Goal: Transaction & Acquisition: Purchase product/service

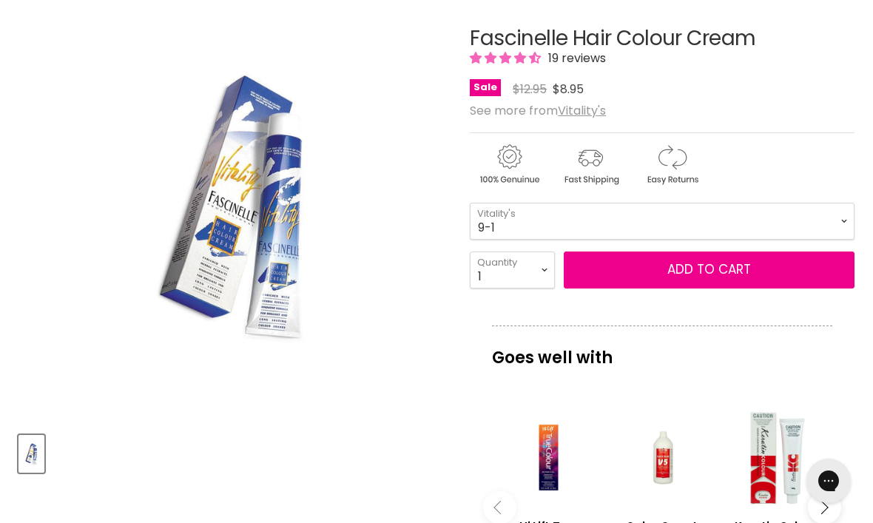
scroll to position [231, 0]
click at [840, 219] on select "1-0 2-10 3-0 4-0 5-0 6-0 7-0 8-0 9-0 10-0 5-00 6-00 7-00 8-00 9-00" at bounding box center [662, 221] width 385 height 37
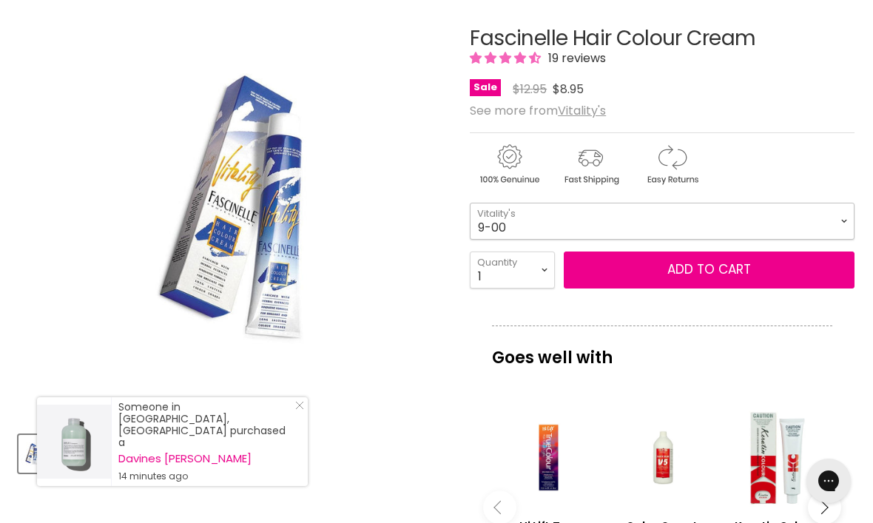
select select "9-00"
click at [544, 273] on select "1 2 3 4 5 6 7 8 9 10+" at bounding box center [512, 270] width 85 height 37
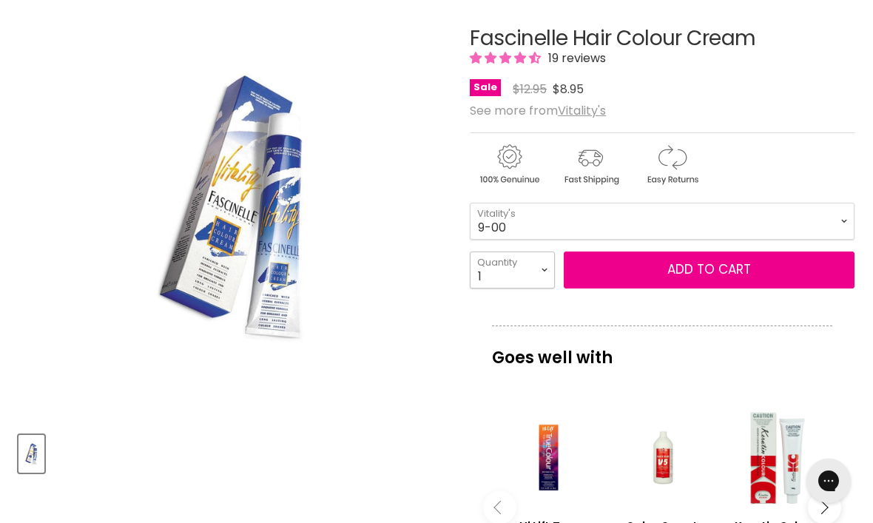
select select "4"
type input "4"
click at [685, 269] on button "Add to cart" at bounding box center [709, 270] width 291 height 37
click at [709, 266] on button "Add to cart" at bounding box center [709, 270] width 291 height 37
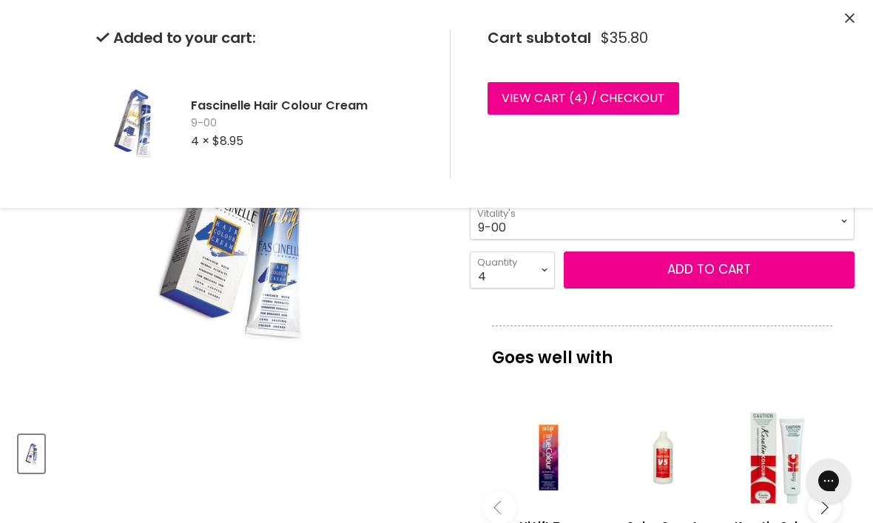
click at [627, 99] on link "View cart ( 4 ) / Checkout" at bounding box center [584, 98] width 192 height 33
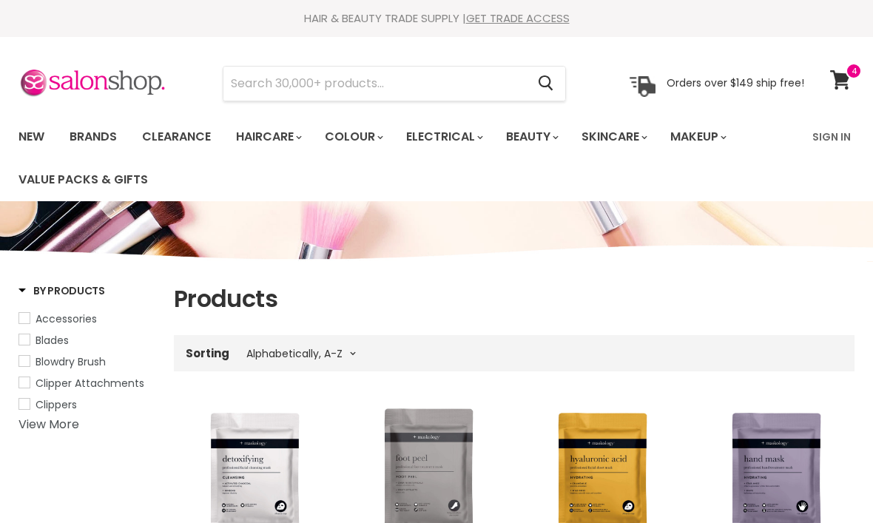
select select "title-ascending"
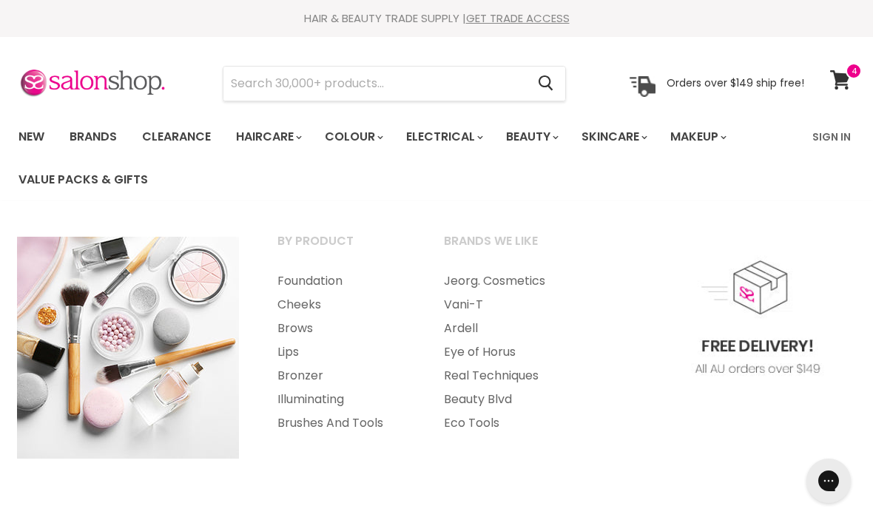
click at [726, 141] on link "Makeup" at bounding box center [697, 136] width 76 height 31
click at [256, 85] on input "Search" at bounding box center [374, 84] width 303 height 34
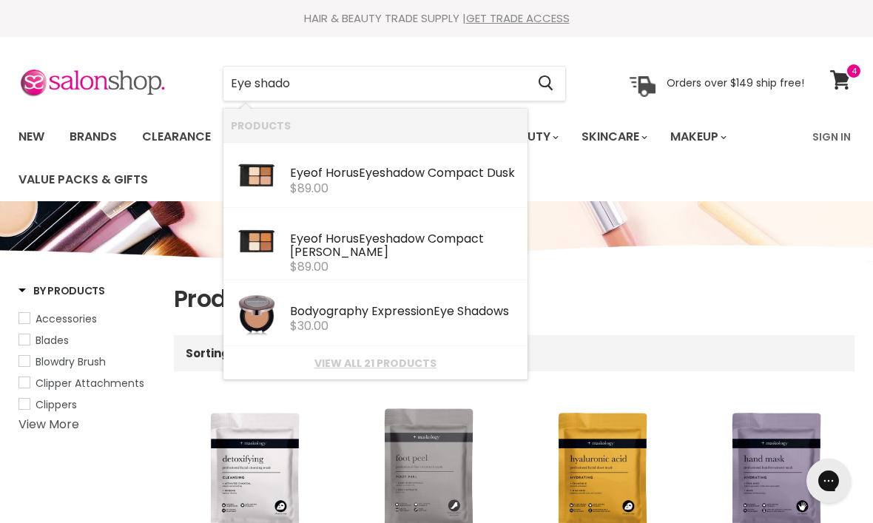
type input "Eye shadow"
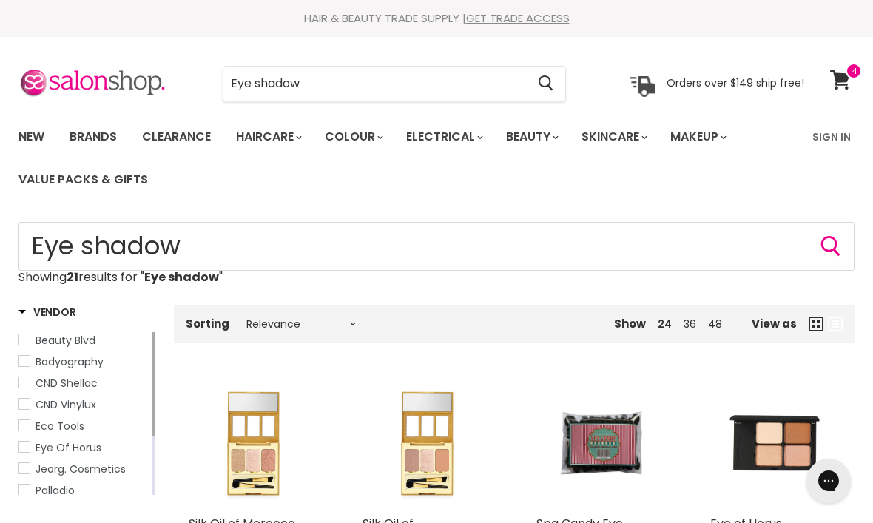
click at [846, 86] on icon at bounding box center [840, 79] width 20 height 19
